Goal: Contribute content: Contribute content

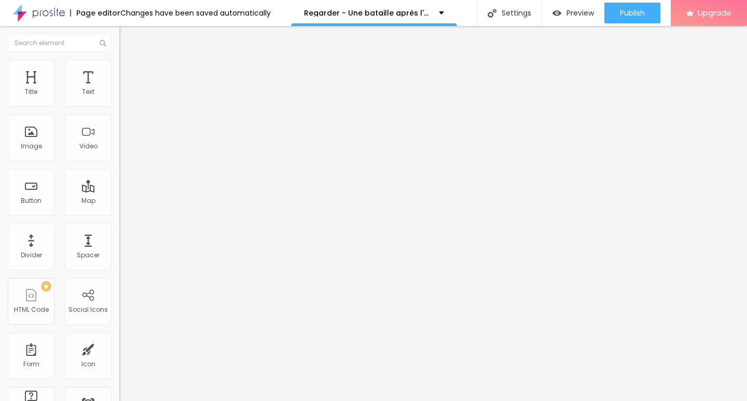
click at [119, 88] on div "Add image" at bounding box center [178, 84] width 119 height 7
click at [119, 89] on span "Add image" at bounding box center [140, 84] width 43 height 9
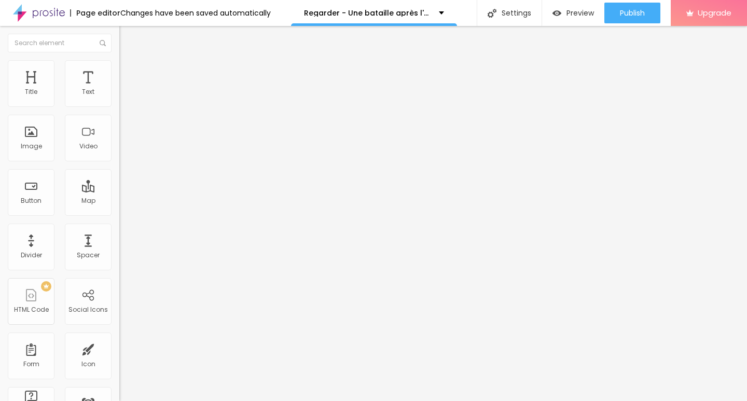
click at [119, 222] on div "URL https://" at bounding box center [178, 208] width 119 height 25
click at [119, 213] on input "https://" at bounding box center [181, 207] width 125 height 10
paste input "[DOMAIN_NAME]/fr/movie/1054867/pro"
type input "[URL][DOMAIN_NAME]"
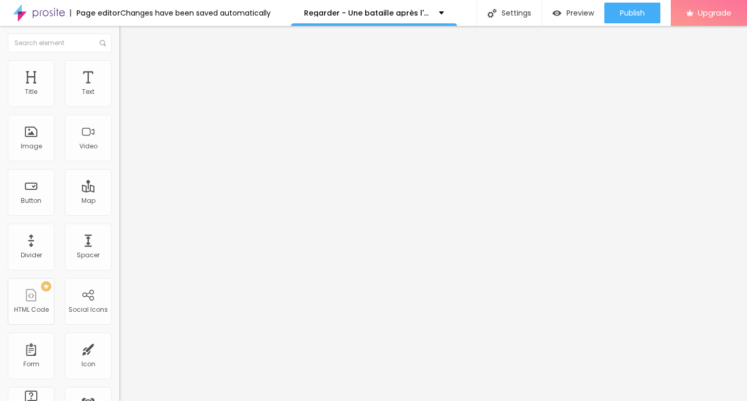
scroll to position [0, 0]
click at [119, 105] on input "text" at bounding box center [181, 99] width 125 height 10
click at [119, 88] on div "Change image" at bounding box center [178, 84] width 119 height 7
click at [175, 89] on span at bounding box center [178, 84] width 6 height 9
click at [119, 89] on span "Add image" at bounding box center [140, 84] width 43 height 9
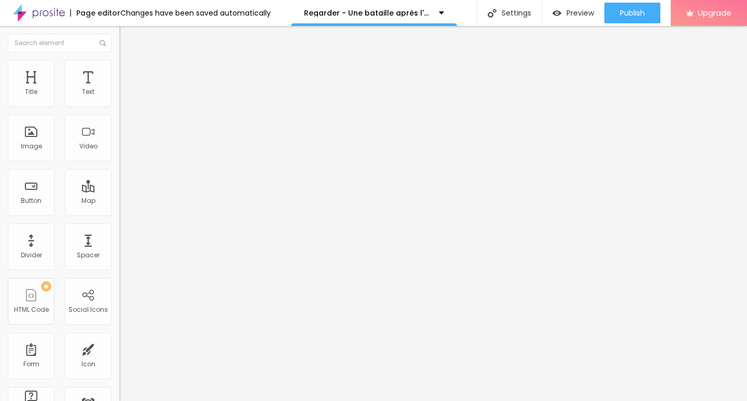
click at [119, 114] on div "Image description (Alt)" at bounding box center [178, 100] width 119 height 25
click at [119, 105] on input "text" at bounding box center [181, 99] width 125 height 10
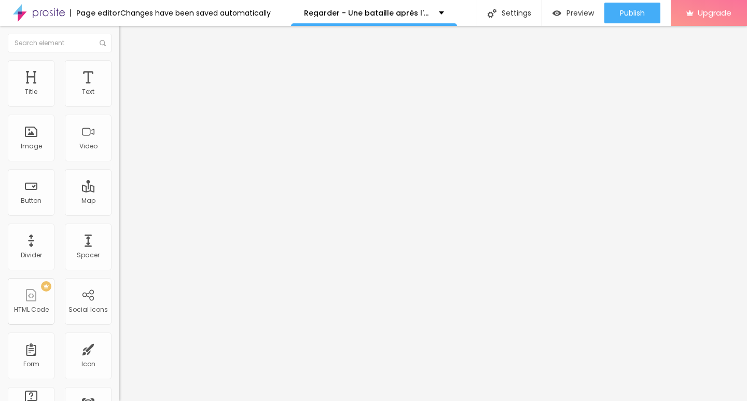
click at [119, 105] on input "text" at bounding box center [181, 99] width 125 height 10
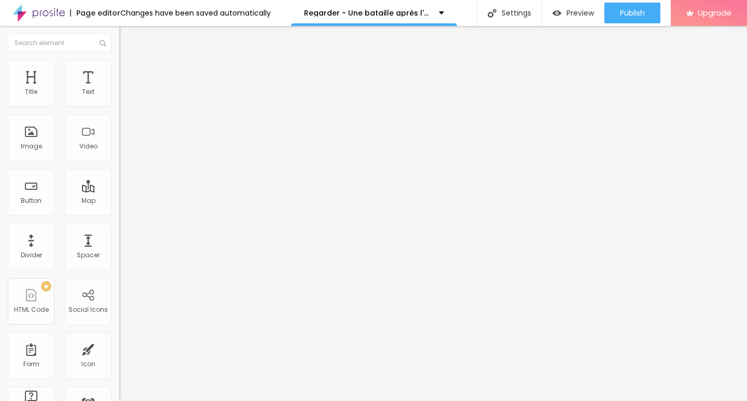
click at [127, 36] on img "button" at bounding box center [131, 38] width 8 height 8
drag, startPoint x: 67, startPoint y: 111, endPoint x: 0, endPoint y: 115, distance: 67.6
click at [119, 115] on div "Text Click me Align Size Default Small Default Big Link URL https:// Open in ne…" at bounding box center [178, 156] width 119 height 151
paste input "➥ Voir Film » Une bataille après l'autre (2025) Streaming VF-HD"
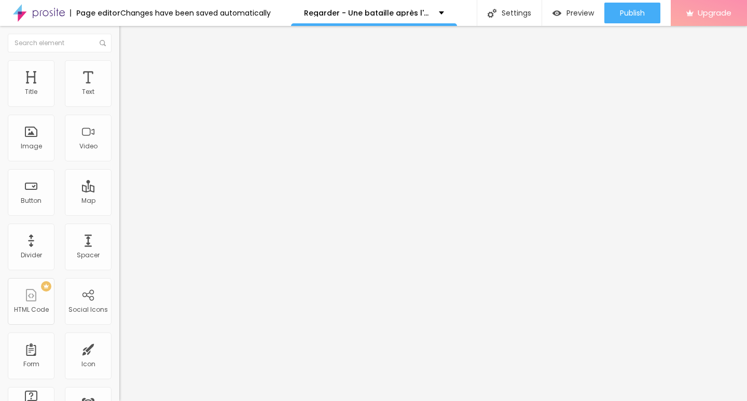
type input "➥ Voir Film » Une bataille après l'autre (2025) Streaming VF-HD"
drag, startPoint x: 65, startPoint y: 216, endPoint x: 0, endPoint y: 248, distance: 72.4
click at [119, 232] on div "Text ➥ Voir Film » Une bataille après l'autre (2025) Streaming VF-HD Align Size…" at bounding box center [178, 156] width 119 height 151
paste input "[DOMAIN_NAME]/fr/movie/1054867/pro"
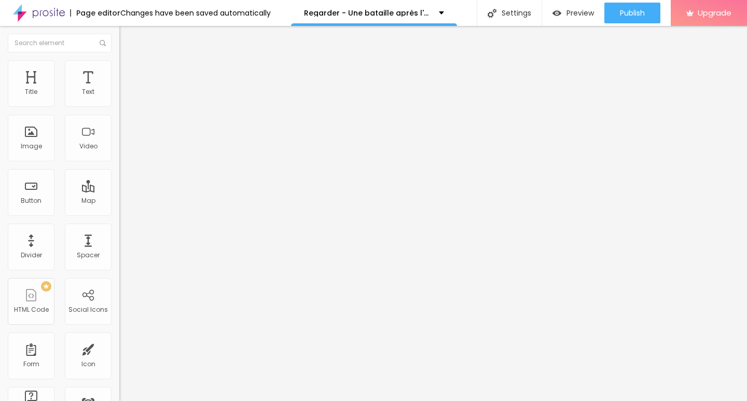
scroll to position [0, 42]
type input "[URL][DOMAIN_NAME]"
click at [119, 284] on div "Edit Button Content Style Advanced Text ➥ Voir Film » Une bataille après l'autr…" at bounding box center [178, 213] width 119 height 375
click at [119, 124] on img at bounding box center [122, 120] width 7 height 7
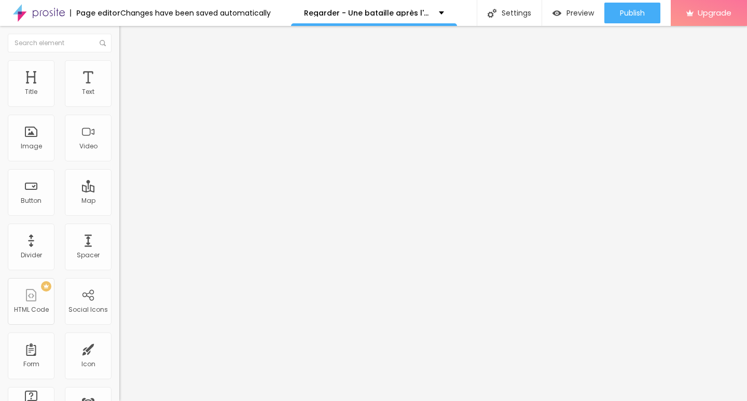
click at [127, 39] on img "button" at bounding box center [131, 38] width 8 height 8
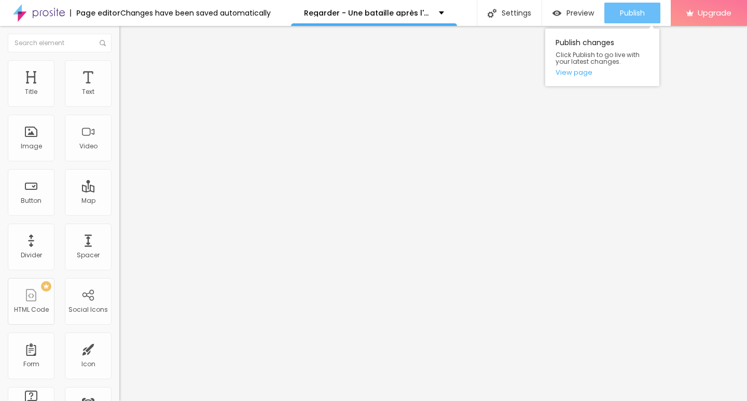
click at [639, 14] on span "Publish" at bounding box center [632, 13] width 25 height 8
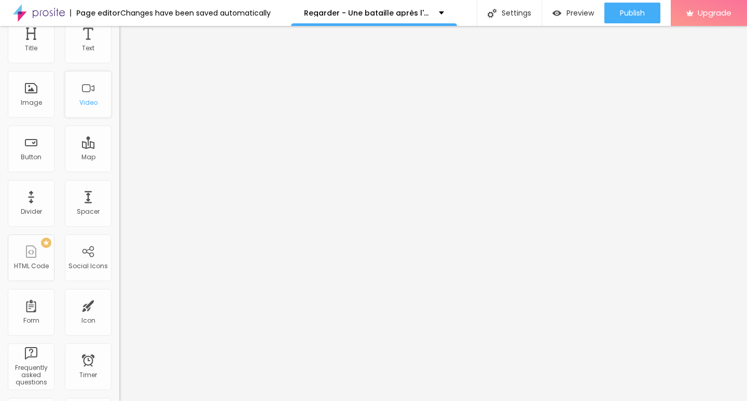
scroll to position [104, 0]
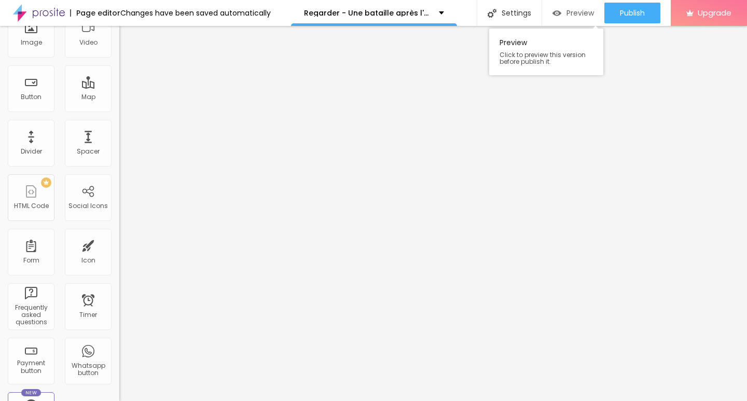
click at [574, 22] on div "Preview" at bounding box center [574, 13] width 42 height 21
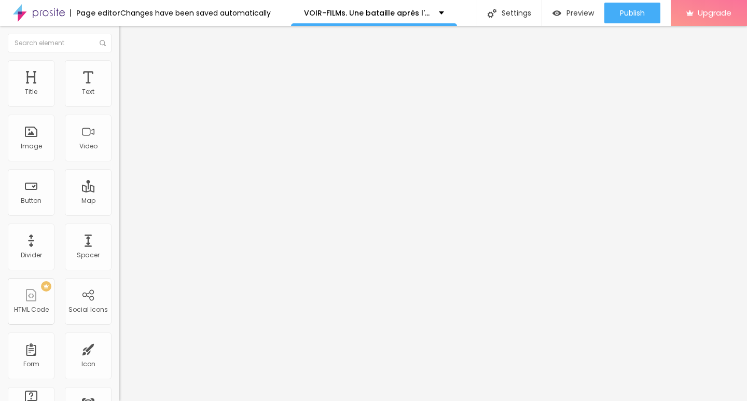
click at [127, 38] on img "button" at bounding box center [131, 38] width 8 height 8
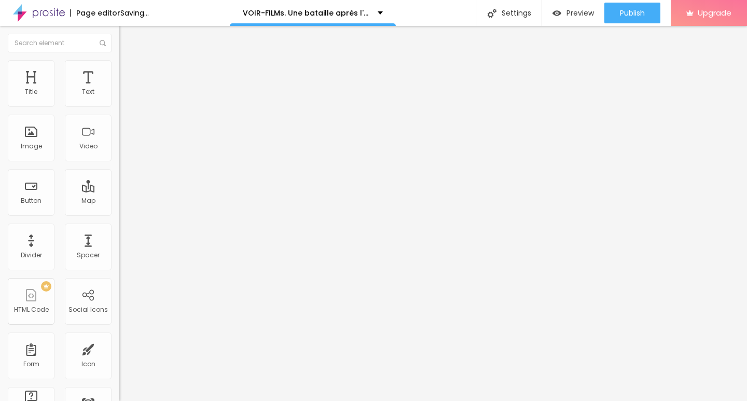
click at [119, 88] on div "Add image" at bounding box center [178, 84] width 119 height 7
click at [119, 89] on span "Add image" at bounding box center [140, 84] width 43 height 9
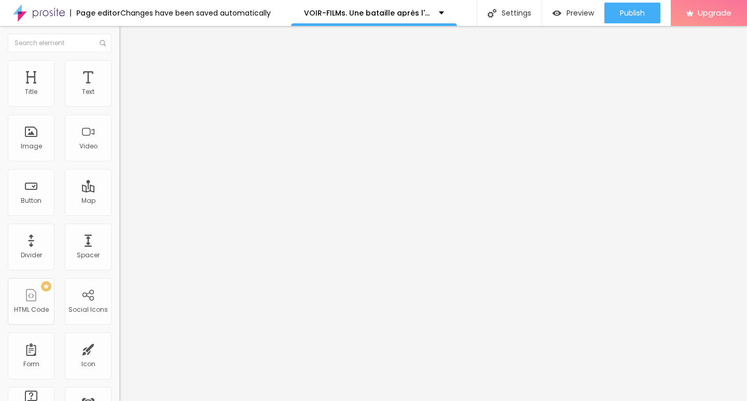
drag, startPoint x: 49, startPoint y: 277, endPoint x: 0, endPoint y: 329, distance: 71.6
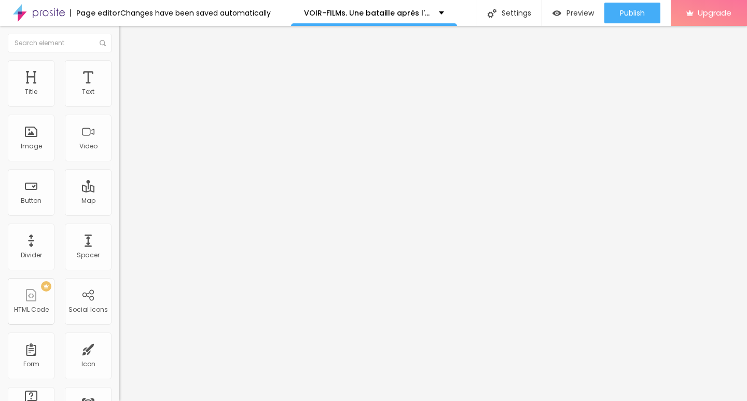
click at [119, 329] on div "Edit Image Content Style Advanced Change image Image description (Alt) Align As…" at bounding box center [178, 213] width 119 height 375
paste input "[DOMAIN_NAME]/fr/movie/1054867/pro"
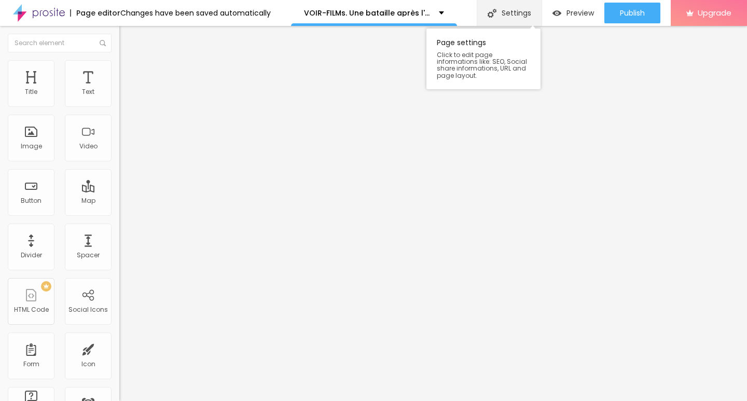
type input "[URL][DOMAIN_NAME]"
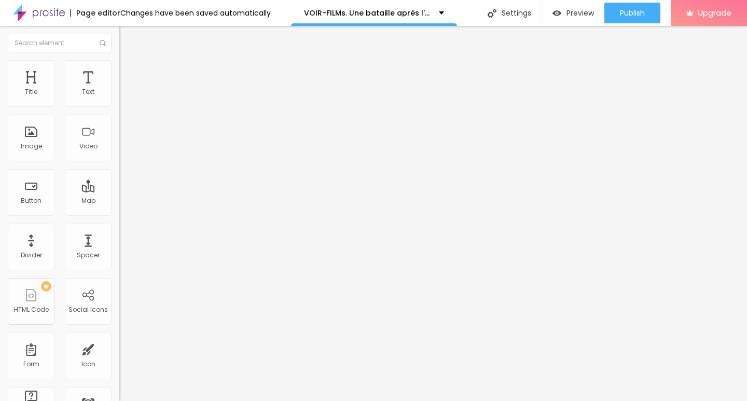
click at [119, 105] on input "text" at bounding box center [181, 99] width 125 height 10
paste input "VOIR-FILMs. Une bataille après l'autre en (VOD) streaming VF en Français"
type input "VOIR-FILMs. Une bataille après l'autre en (VOD) streaming VF en Français"
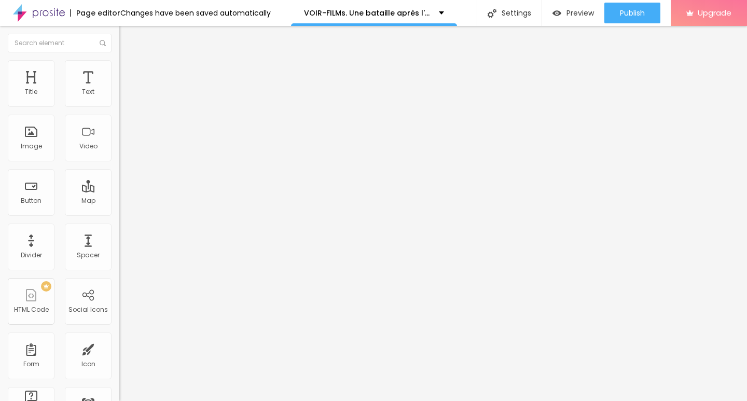
click at [127, 39] on img "button" at bounding box center [131, 38] width 8 height 8
click at [127, 40] on img "button" at bounding box center [131, 38] width 8 height 8
drag, startPoint x: 61, startPoint y: 120, endPoint x: 0, endPoint y: 155, distance: 70.4
click at [119, 155] on div "Text Click me Align Size Default Small Default Big Link URL https:// Open in ne…" at bounding box center [178, 156] width 119 height 151
paste input "➥ Voir Film » Une bataille après l'autre (2025) Streaming VF-HD"
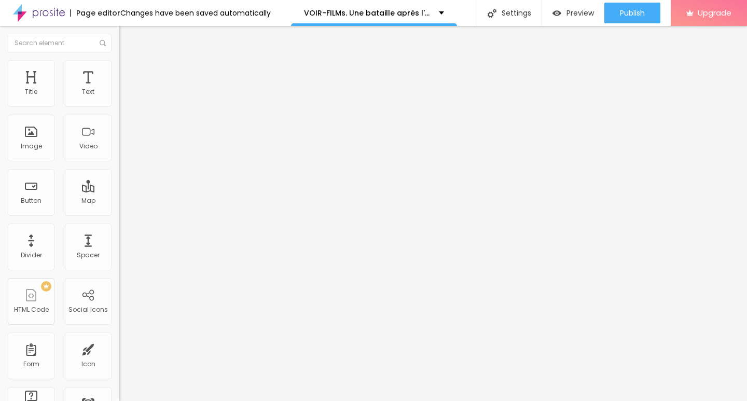
scroll to position [0, 103]
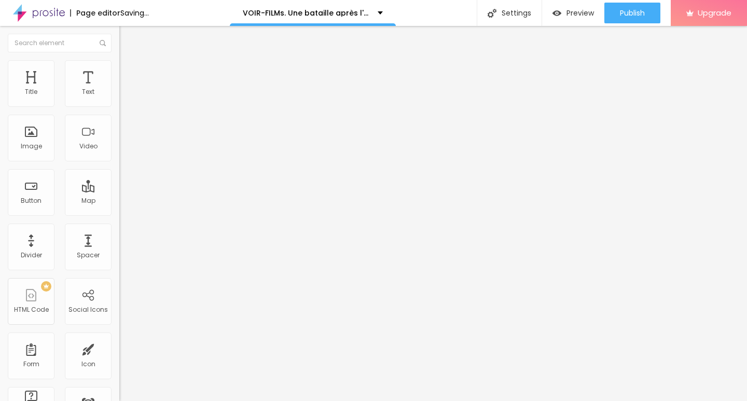
type input "➥ Voir Film » Une bataille après l'autre (2025) Streaming VF-HD"
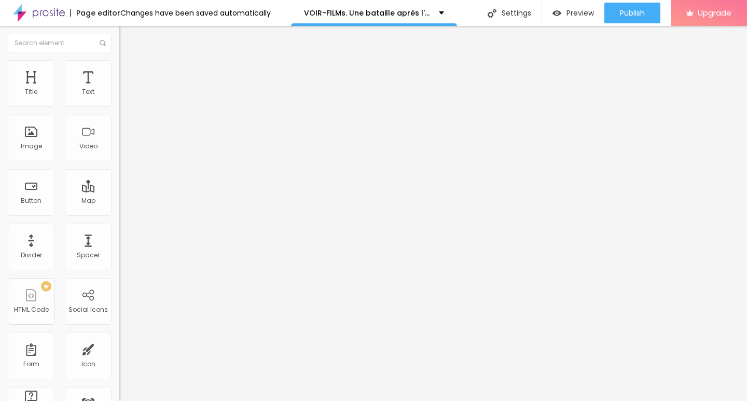
scroll to position [1, 0]
drag, startPoint x: 74, startPoint y: 218, endPoint x: 0, endPoint y: 235, distance: 75.6
click at [119, 232] on div "Text ➥ Voir Film » Une bataille après l'autre (2025) Streaming VF-HD Align Size…" at bounding box center [178, 156] width 119 height 151
paste input "[DOMAIN_NAME]/fr/movie/1054867/pro"
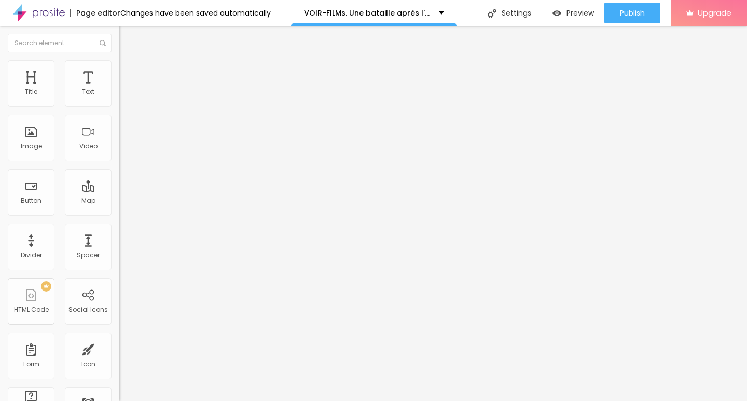
type input "[URL][DOMAIN_NAME]"
click at [119, 124] on img at bounding box center [122, 120] width 7 height 7
click at [119, 326] on div "Edit Button Content Style Advanced Text ➥ Voir Film » Une bataille après l'autr…" at bounding box center [178, 213] width 119 height 375
click at [119, 29] on button "Edit Button" at bounding box center [178, 38] width 119 height 24
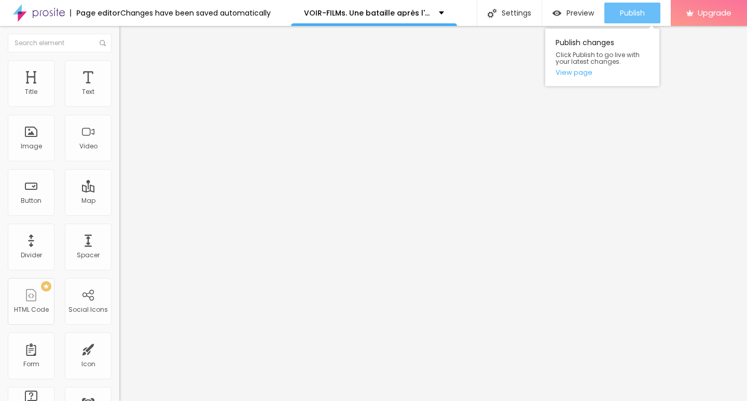
click at [623, 14] on span "Publish" at bounding box center [632, 13] width 25 height 8
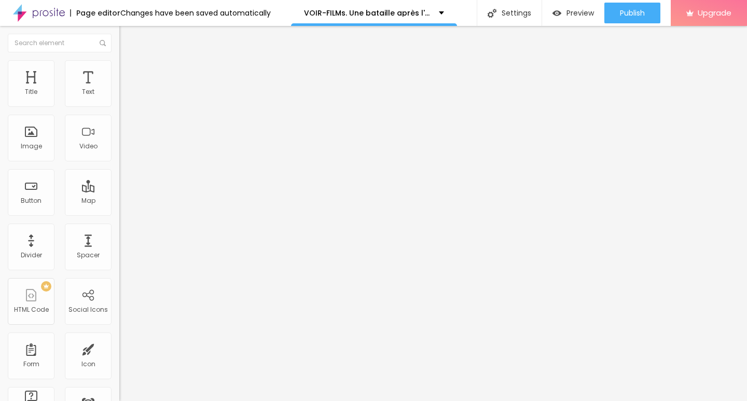
drag, startPoint x: 0, startPoint y: 273, endPoint x: 10, endPoint y: 284, distance: 14.7
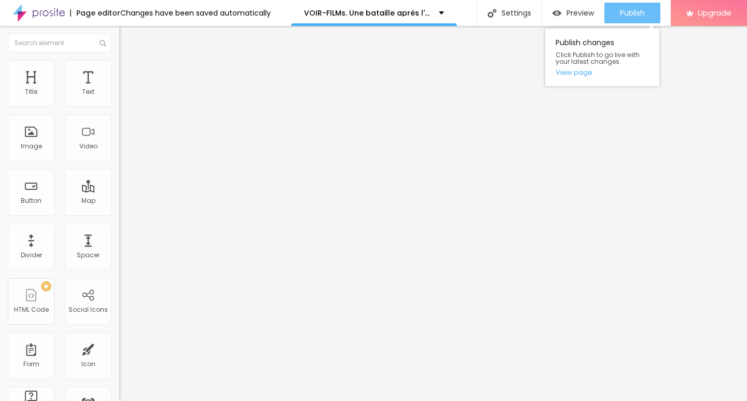
drag, startPoint x: 10, startPoint y: 284, endPoint x: 622, endPoint y: 17, distance: 667.8
click at [622, 17] on span "Publish" at bounding box center [632, 13] width 25 height 8
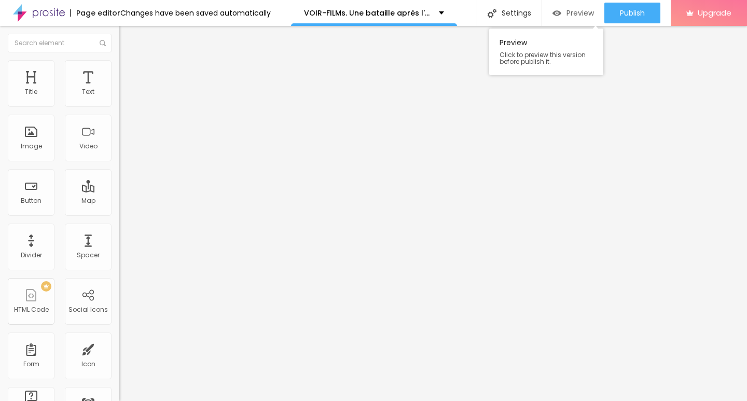
click at [576, 15] on span "Preview" at bounding box center [580, 13] width 27 height 8
